Goal: Information Seeking & Learning: Learn about a topic

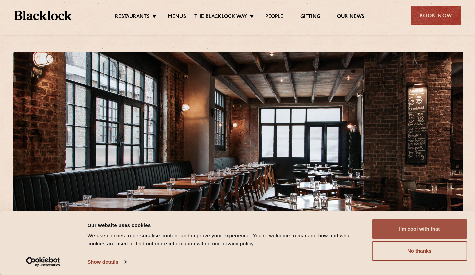
click at [426, 230] on button "I'm cool with that" at bounding box center [418, 228] width 95 height 19
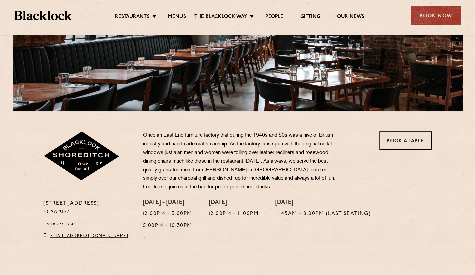
scroll to position [126, 0]
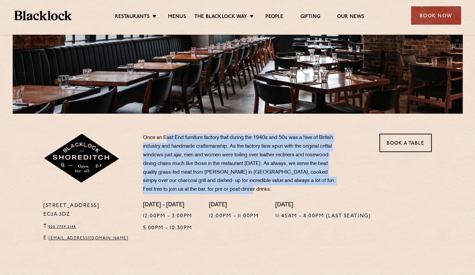
drag, startPoint x: 257, startPoint y: 189, endPoint x: 165, endPoint y: 134, distance: 107.6
click at [165, 134] on p "Once an East End furniture factory that during the 1940s and 50s was a hive of …" at bounding box center [241, 164] width 196 height 60
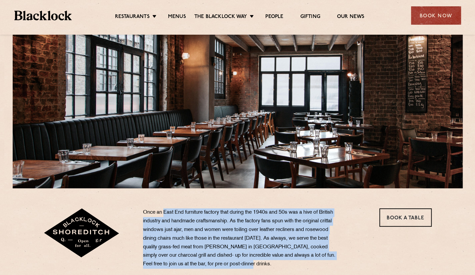
scroll to position [0, 0]
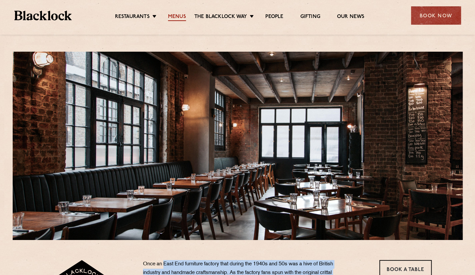
click at [170, 14] on link "Menus" at bounding box center [177, 17] width 18 height 7
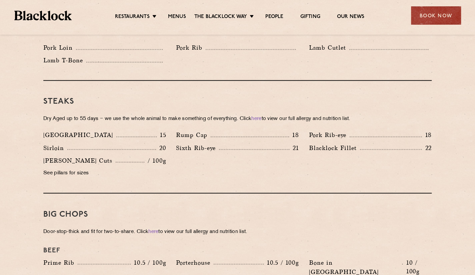
scroll to position [572, 0]
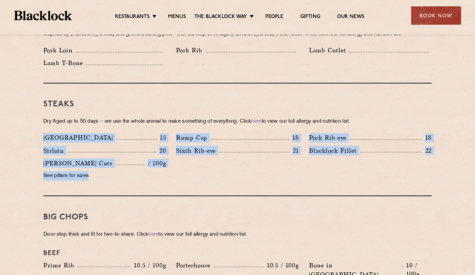
drag, startPoint x: 113, startPoint y: 163, endPoint x: 37, endPoint y: 123, distance: 85.7
click at [37, 123] on div "Pre Chop Bites Blacklock Potted Meats & Kimchi 1.5 Egg & Anchovy 1.5 Cheese & P…" at bounding box center [237, 243] width 405 height 959
click at [43, 114] on div at bounding box center [43, 114] width 0 height 0
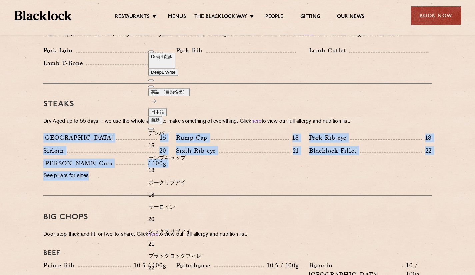
scroll to position [116, 0]
click at [404, 177] on div "Steaks Dry Aged up to 55 days − we use the whole animal to make something of ev…" at bounding box center [237, 139] width 388 height 113
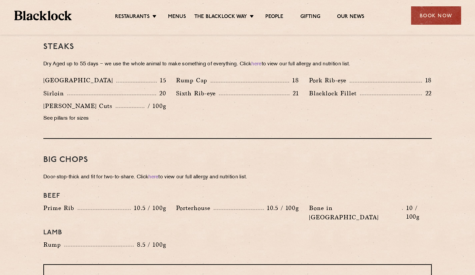
scroll to position [628, 0]
drag, startPoint x: 89, startPoint y: 95, endPoint x: 27, endPoint y: 97, distance: 62.6
click at [27, 97] on section "Pre Chop Bites Blacklock Potted Meats & Kimchi 1.5 Egg & Anchovy 1.5 Cheese & P…" at bounding box center [237, 186] width 475 height 959
click at [43, 100] on div at bounding box center [43, 100] width 0 height 0
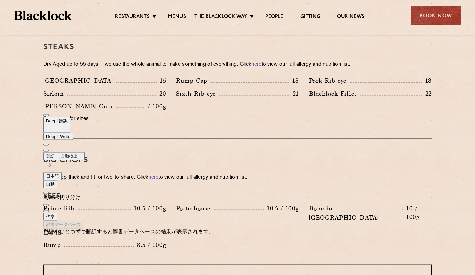
click at [157, 114] on p "See pillars for sizes" at bounding box center [104, 118] width 123 height 9
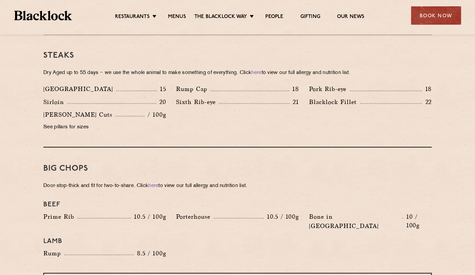
scroll to position [617, 0]
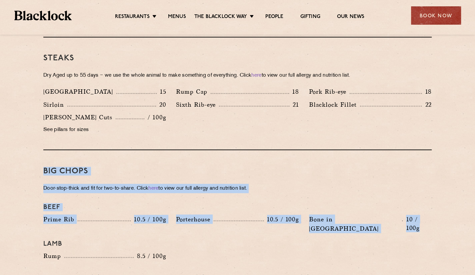
drag, startPoint x: 57, startPoint y: 175, endPoint x: 439, endPoint y: 210, distance: 383.3
click at [439, 210] on div "Pre Chop Bites Blacklock Potted Meats & Kimchi 1.5 Egg & Anchovy 1.5 Cheese & P…" at bounding box center [237, 197] width 405 height 959
click at [431, 217] on div at bounding box center [431, 217] width 0 height 0
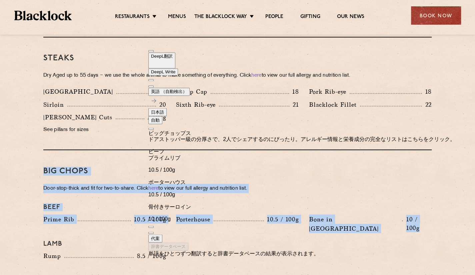
click at [374, 154] on div "Big Chops Door-stop-thick and fit for two-to-share. Click here to view our full…" at bounding box center [237, 212] width 388 height 125
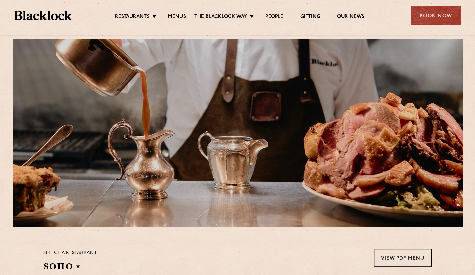
scroll to position [0, 0]
